Goal: Navigation & Orientation: Find specific page/section

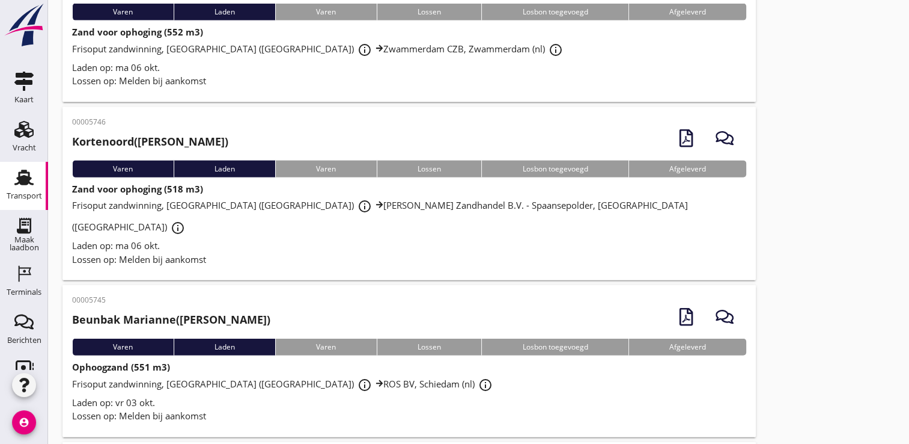
scroll to position [2729, 0]
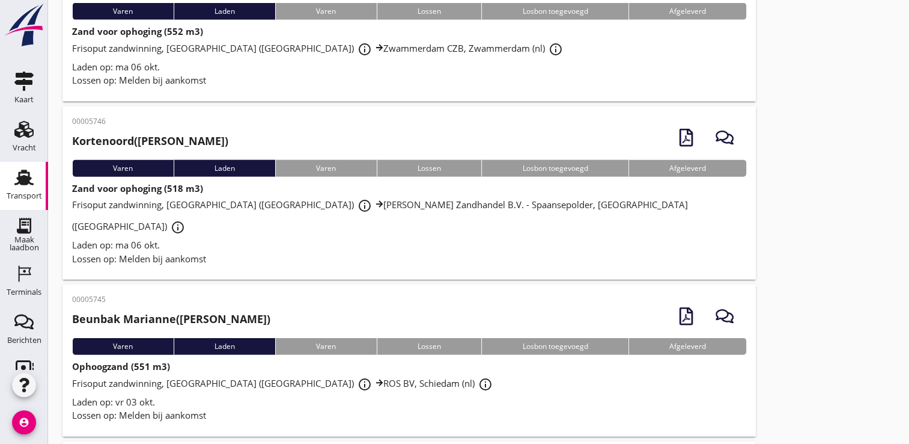
click at [18, 421] on icon "account_circle" at bounding box center [24, 422] width 24 height 24
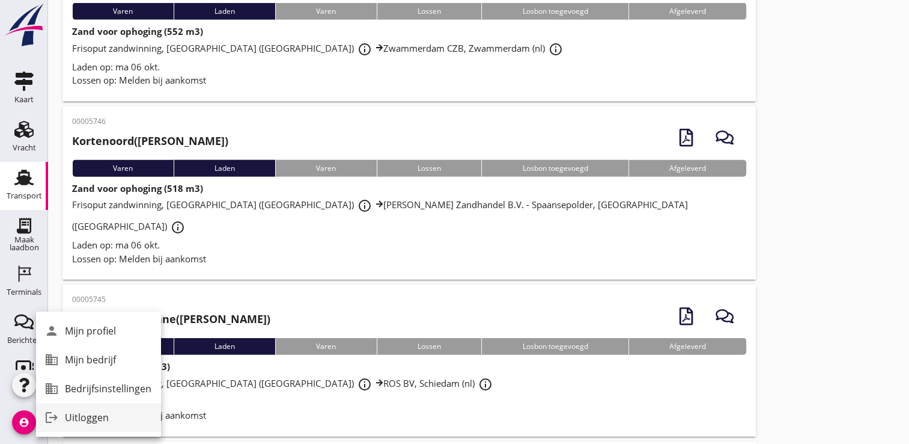
click at [88, 418] on div "Uitloggen" at bounding box center [108, 417] width 87 height 14
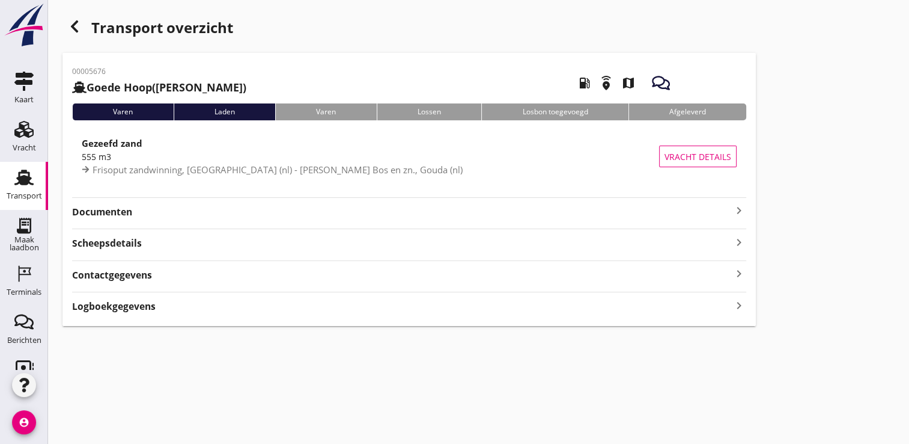
click at [736, 218] on div "keyboard_arrow_right" at bounding box center [739, 210] width 14 height 15
